Goal: Task Accomplishment & Management: Complete application form

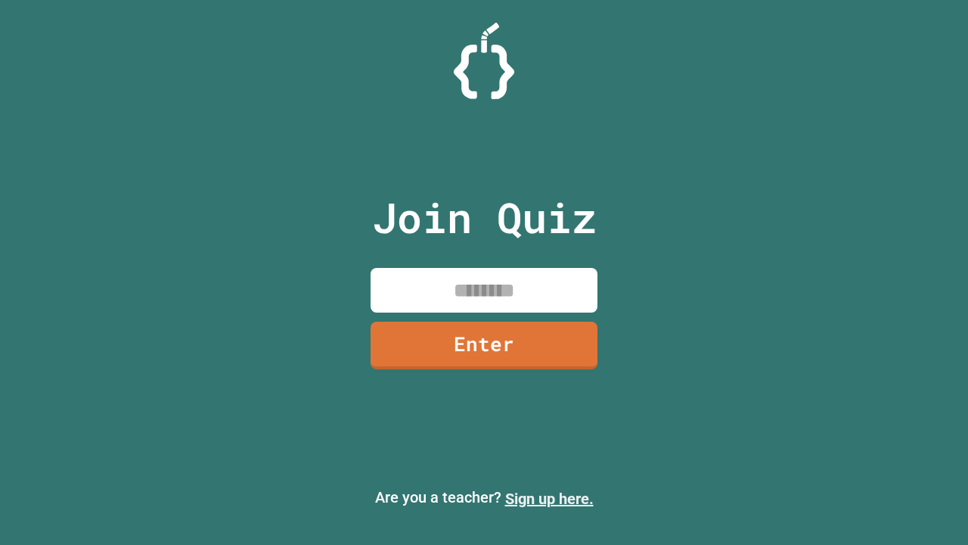
click at [549, 499] on link "Sign up here." at bounding box center [549, 499] width 89 height 18
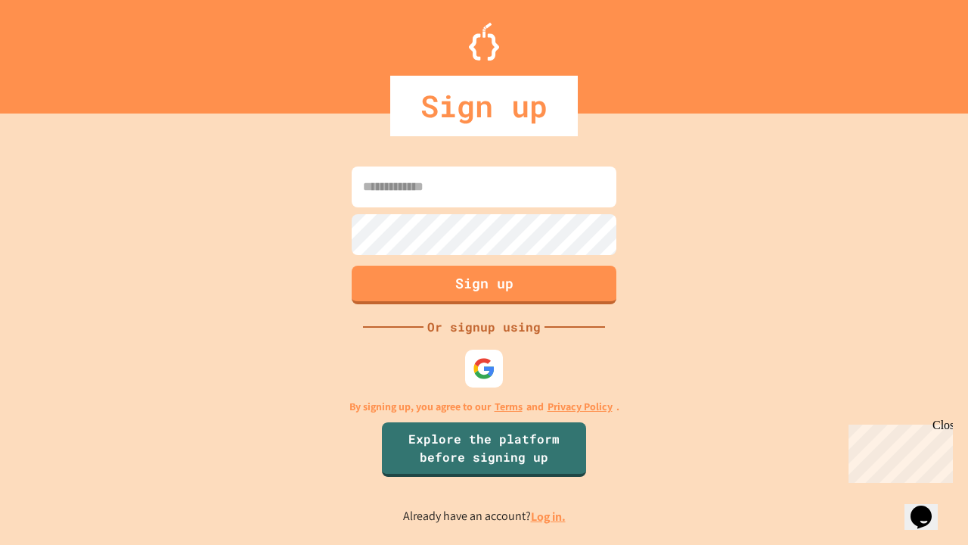
click at [549, 516] on link "Log in." at bounding box center [548, 516] width 35 height 16
